Goal: Information Seeking & Learning: Learn about a topic

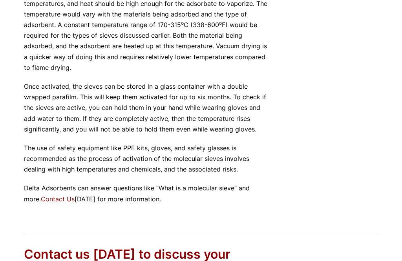
scroll to position [594, 0]
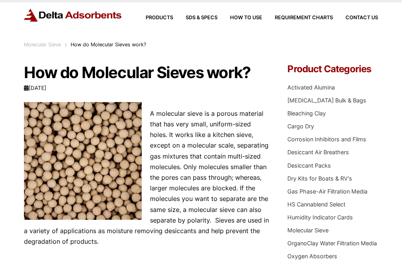
scroll to position [0, 0]
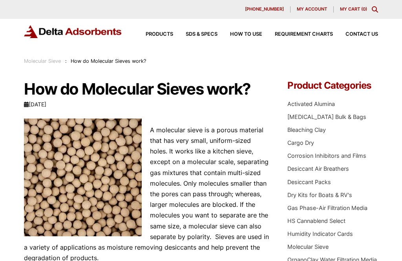
click at [155, 32] on link "Products" at bounding box center [153, 34] width 40 height 5
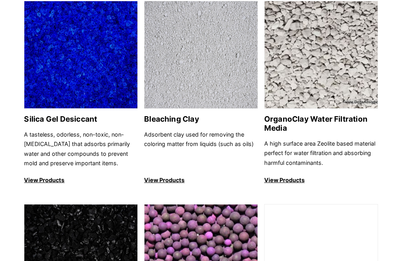
scroll to position [304, 0]
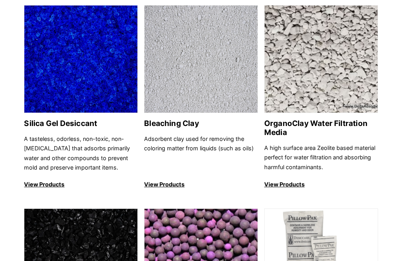
click at [45, 180] on p "View Products" at bounding box center [81, 184] width 114 height 9
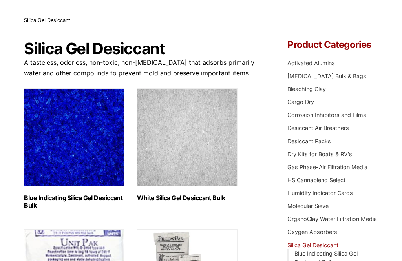
scroll to position [41, 0]
click at [81, 201] on h2 "Blue Indicating Silica Gel Desiccant Bulk (2)" at bounding box center [74, 201] width 100 height 15
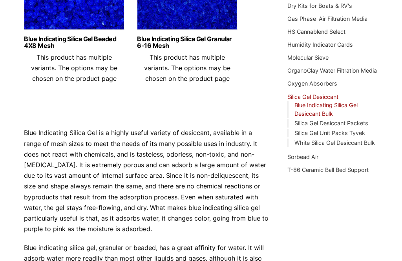
scroll to position [189, 0]
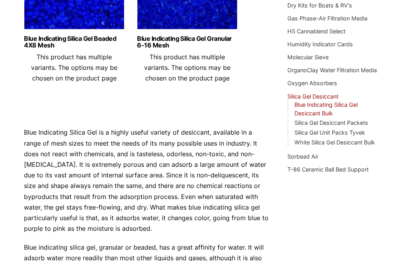
click at [369, 140] on link "White Silica Gel Desiccant Bulk" at bounding box center [334, 142] width 80 height 7
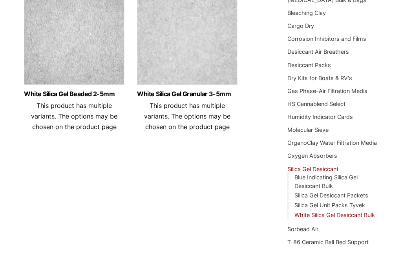
scroll to position [117, 0]
click at [310, 226] on link "Sorbead Air" at bounding box center [302, 229] width 31 height 7
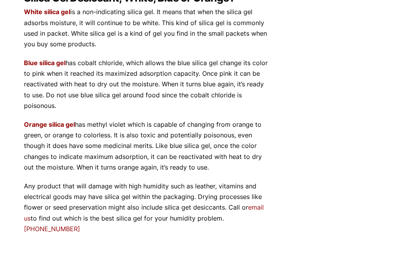
scroll to position [353, 0]
